Goal: Information Seeking & Learning: Check status

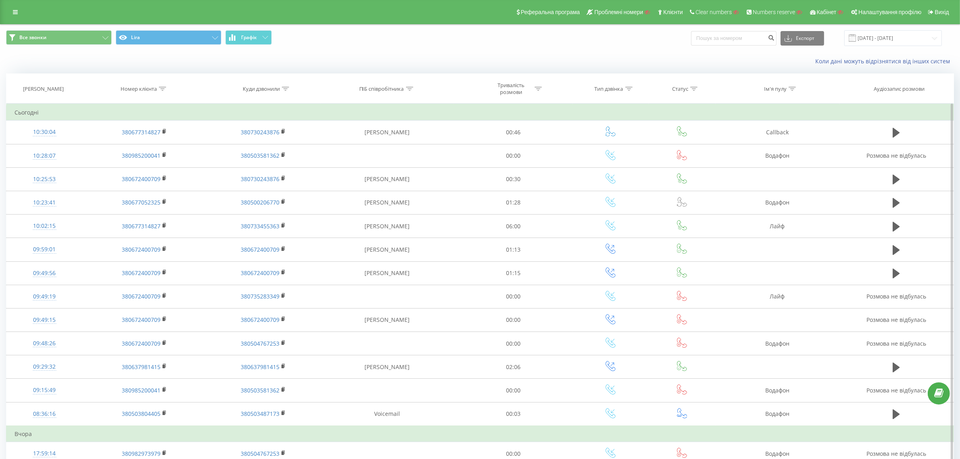
drag, startPoint x: 161, startPoint y: 87, endPoint x: 152, endPoint y: 121, distance: 35.0
click at [161, 87] on icon at bounding box center [162, 89] width 7 height 4
click at [144, 150] on input "text" at bounding box center [144, 147] width 71 height 14
paste input "380672400709"
type input "380672400709"
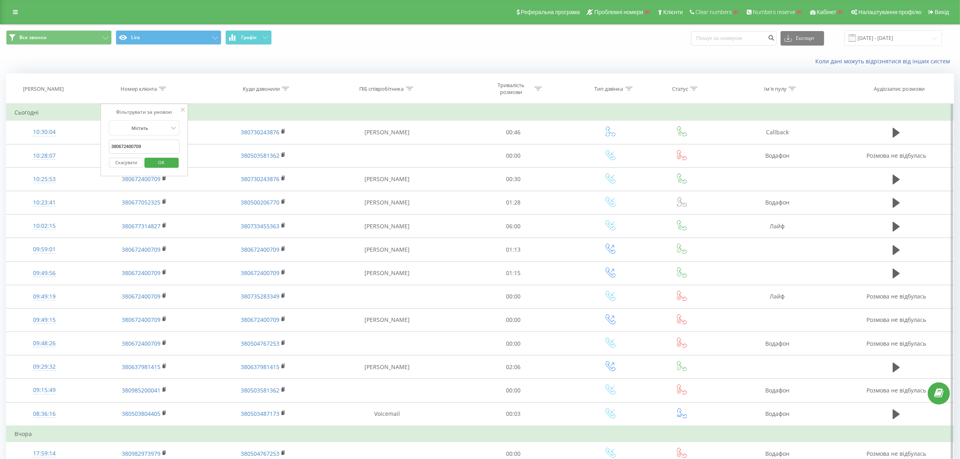
click at [157, 163] on span "OK" at bounding box center [161, 162] width 23 height 13
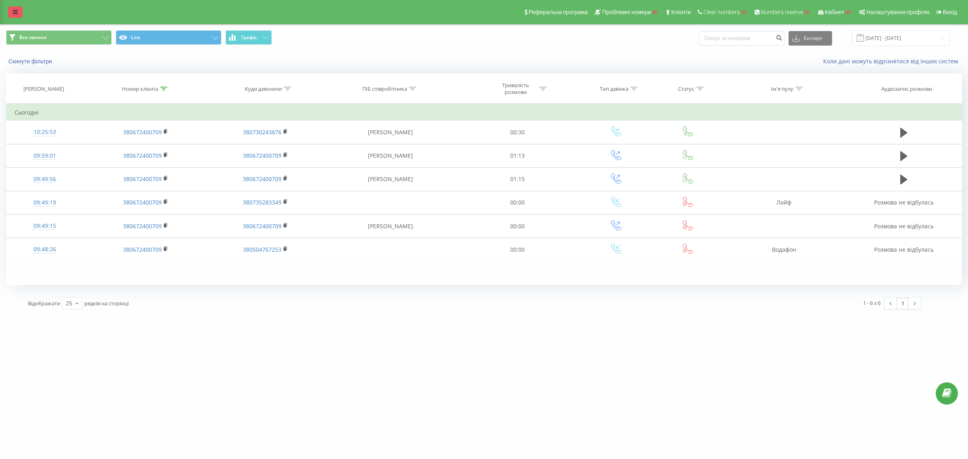
click at [17, 13] on icon at bounding box center [15, 12] width 5 height 6
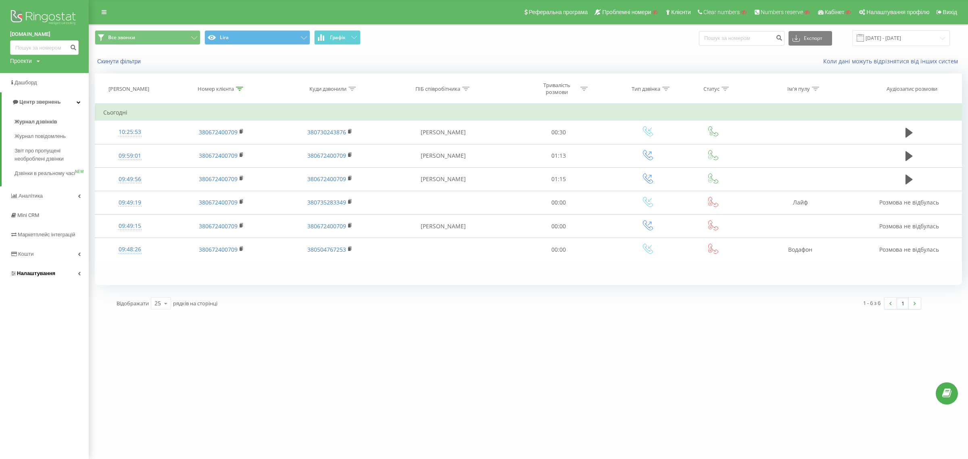
click at [34, 276] on span "Налаштування" at bounding box center [36, 273] width 38 height 6
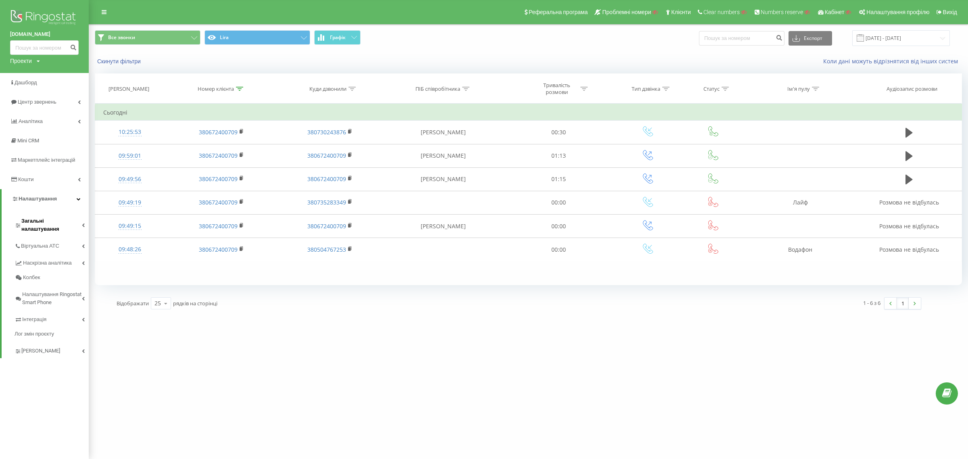
click at [37, 219] on span "Загальні налаштування" at bounding box center [51, 225] width 61 height 16
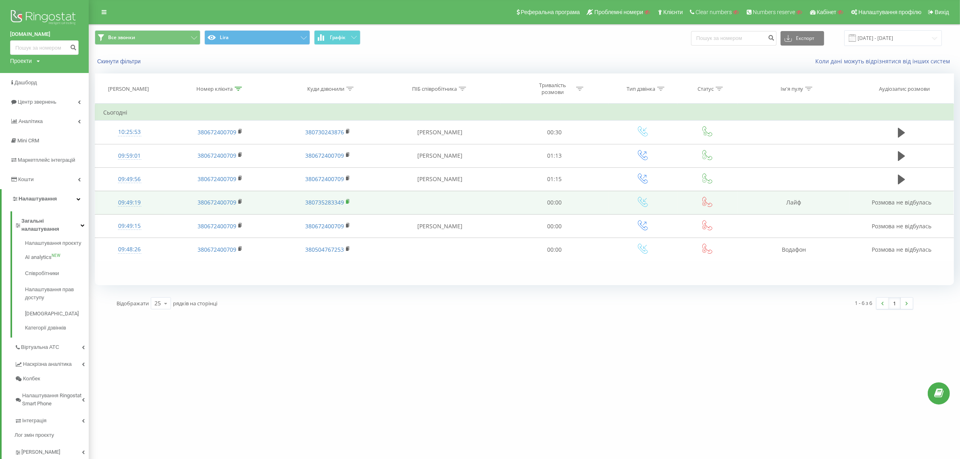
click at [348, 203] on rect at bounding box center [347, 202] width 2 height 4
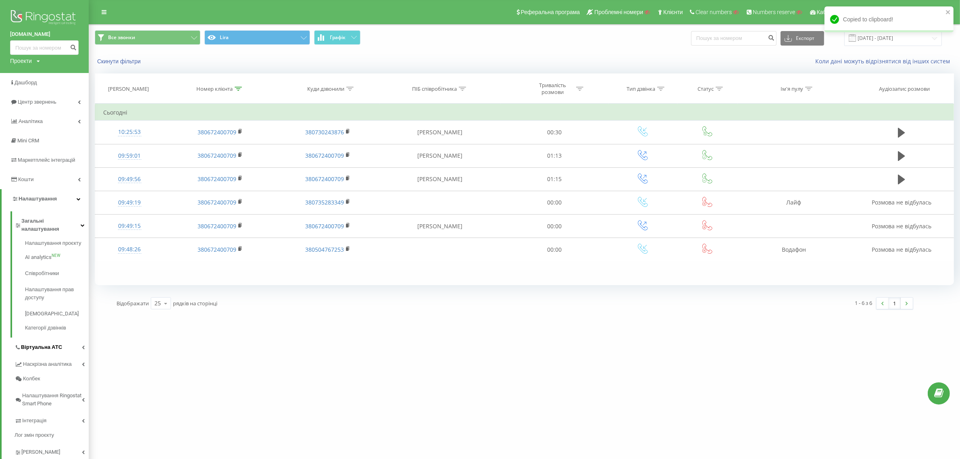
click at [43, 343] on span "Віртуальна АТС" at bounding box center [41, 347] width 41 height 8
click at [52, 215] on link "Загальні налаштування" at bounding box center [52, 223] width 74 height 25
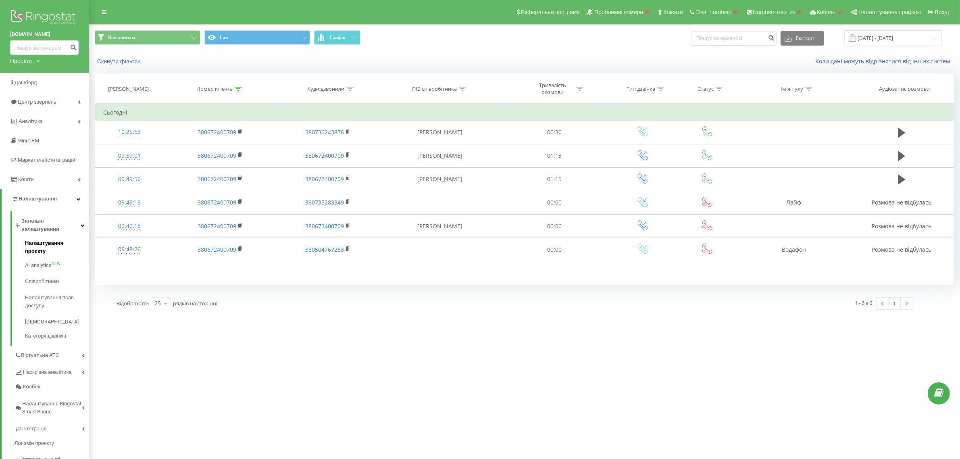
click at [43, 239] on span "Налаштування проєкту" at bounding box center [55, 247] width 60 height 16
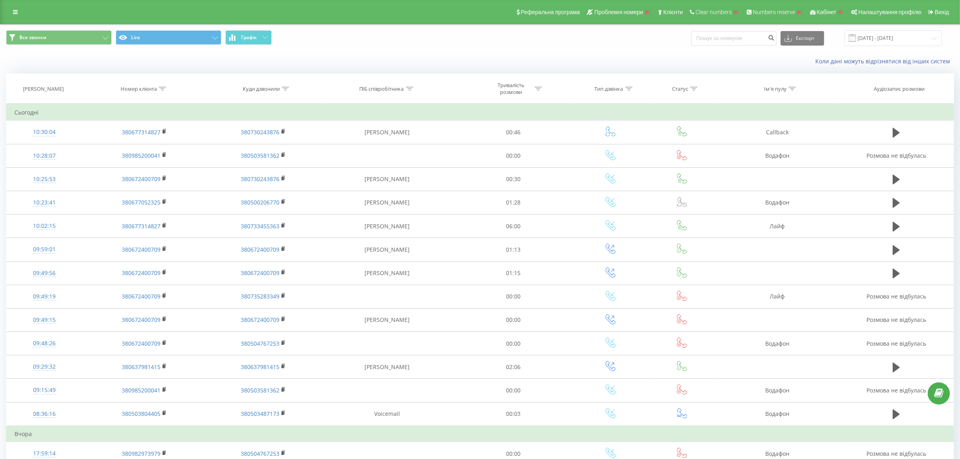
click at [160, 91] on icon at bounding box center [162, 89] width 7 height 4
click at [146, 150] on input "text" at bounding box center [144, 147] width 71 height 14
paste input "380672400709"
type input "380672400709"
click at [154, 160] on span "OK" at bounding box center [161, 162] width 23 height 13
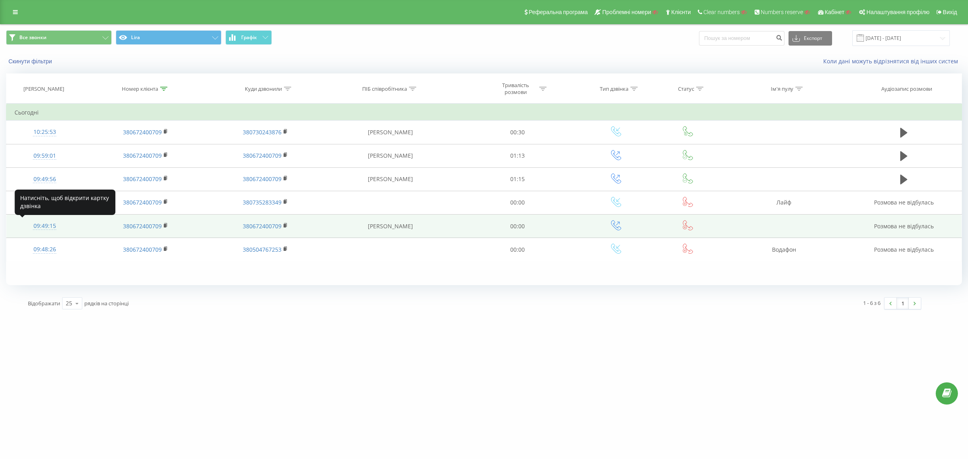
click at [52, 226] on div "09:49:15" at bounding box center [45, 226] width 61 height 16
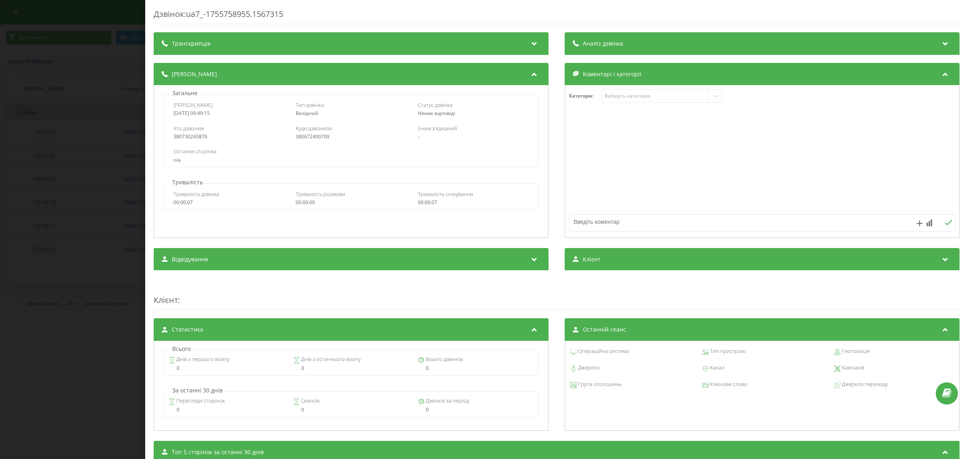
click at [103, 357] on div "Дзвінок : ua7_-1755758955.1567315 Транскрипція Для AI-аналізу майбутніх дзвінкі…" at bounding box center [484, 229] width 968 height 459
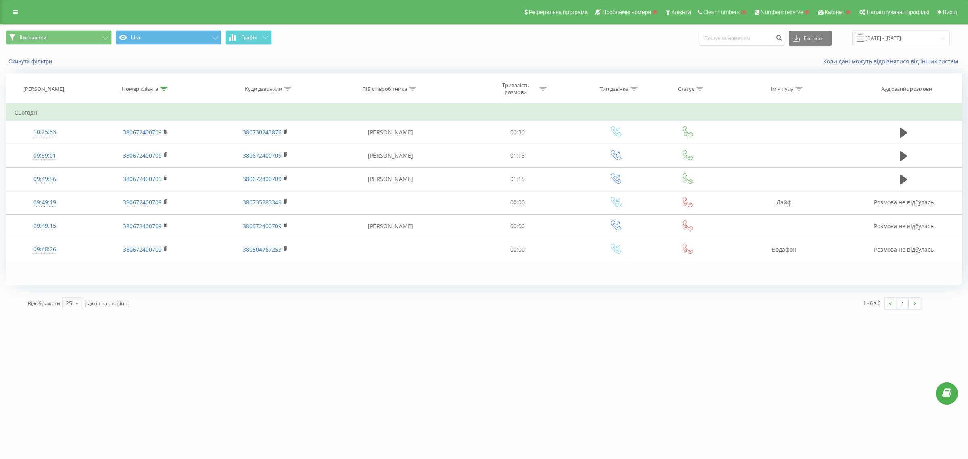
click at [284, 374] on div "[DOMAIN_NAME] Проекти Пошук Дашборд Центр звернень Журнал дзвінків Журнал повід…" at bounding box center [484, 229] width 968 height 459
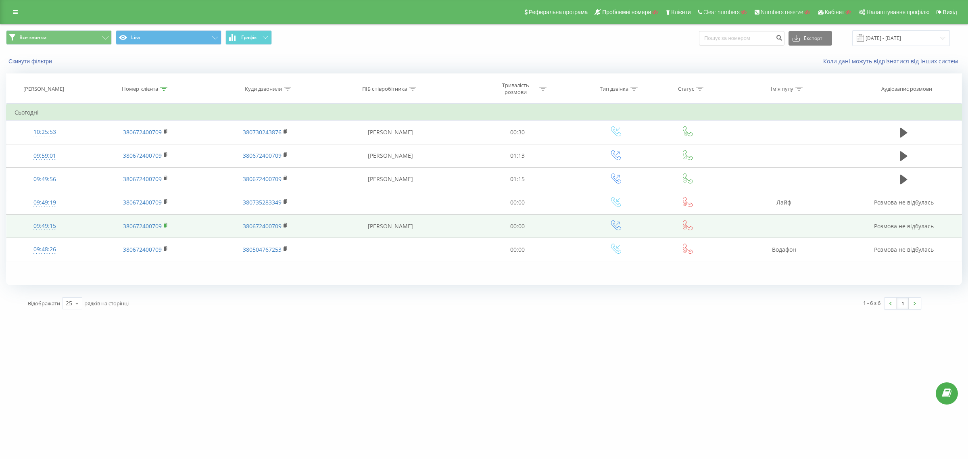
click at [164, 225] on rect at bounding box center [165, 226] width 2 height 4
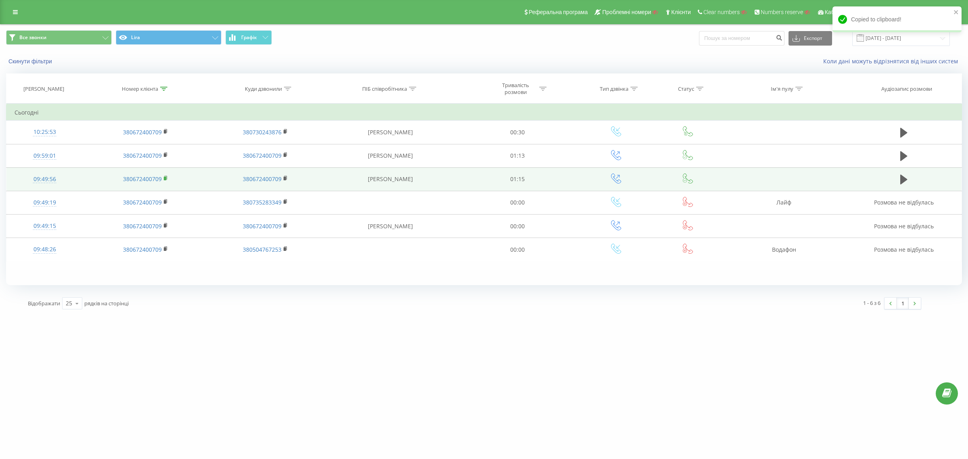
click at [164, 180] on rect at bounding box center [165, 179] width 2 height 4
